Goal: Task Accomplishment & Management: Manage account settings

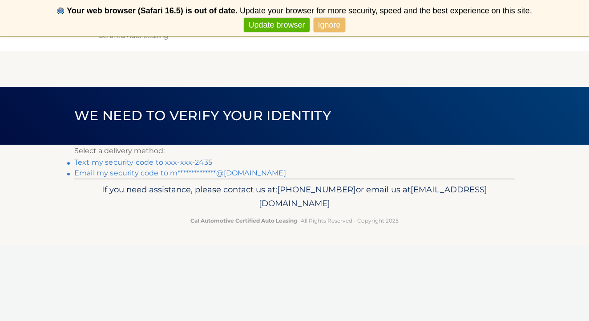
click at [195, 162] on link "Text my security code to xxx-xxx-2435" at bounding box center [143, 162] width 138 height 8
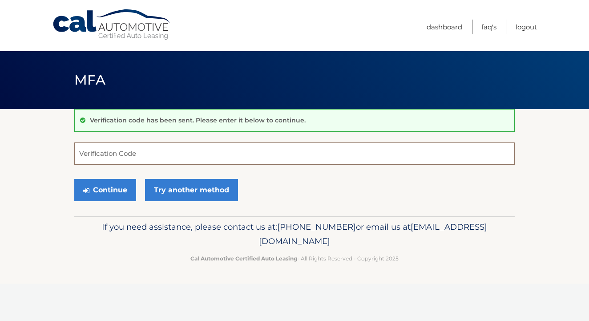
click at [145, 151] on input "Verification Code" at bounding box center [294, 153] width 440 height 22
type input "117044"
click at [113, 195] on button "Continue" at bounding box center [105, 190] width 62 height 22
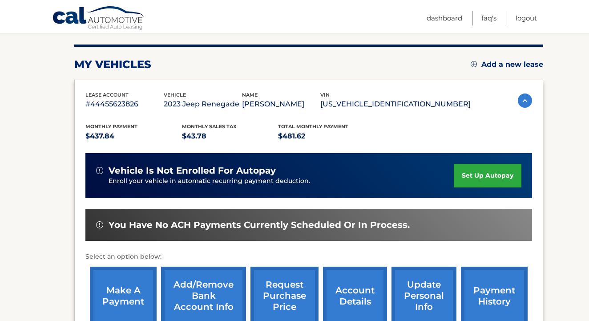
scroll to position [140, 0]
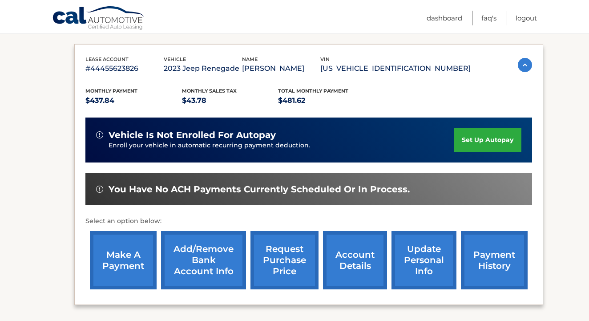
click at [133, 247] on link "make a payment" at bounding box center [123, 260] width 67 height 58
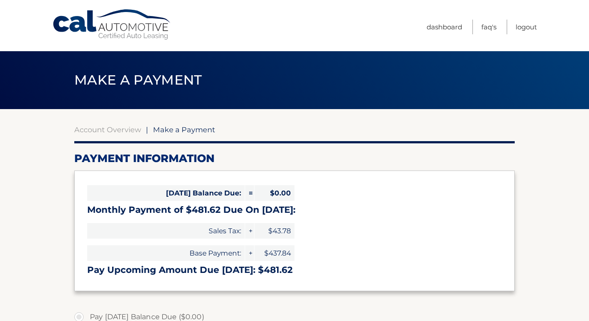
select select "Y2RmZjI1ZTEtMTJiZC00OWFmLWJiZDAtNjg1ZTM3YTdiM2Jl"
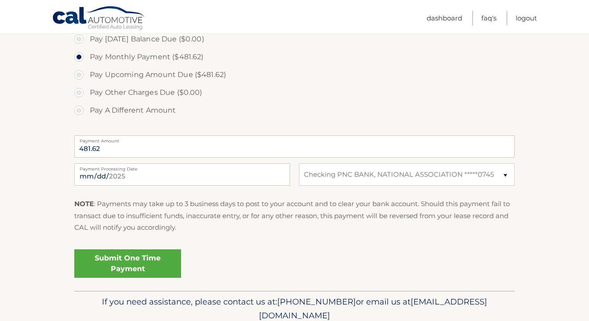
scroll to position [279, 0]
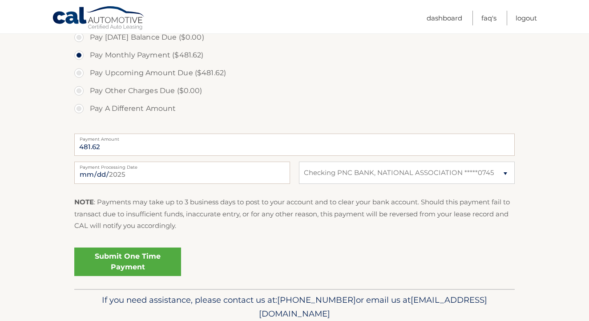
click at [152, 256] on link "Submit One Time Payment" at bounding box center [127, 261] width 107 height 28
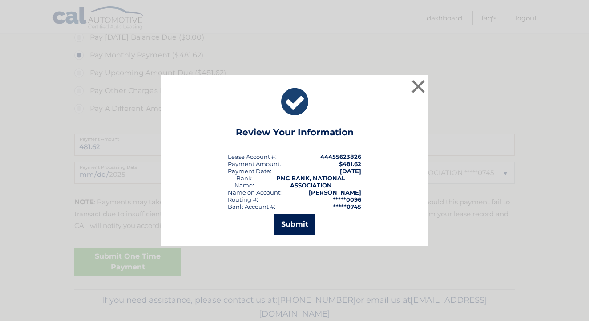
click at [287, 223] on button "Submit" at bounding box center [294, 224] width 41 height 21
